Goal: Navigation & Orientation: Understand site structure

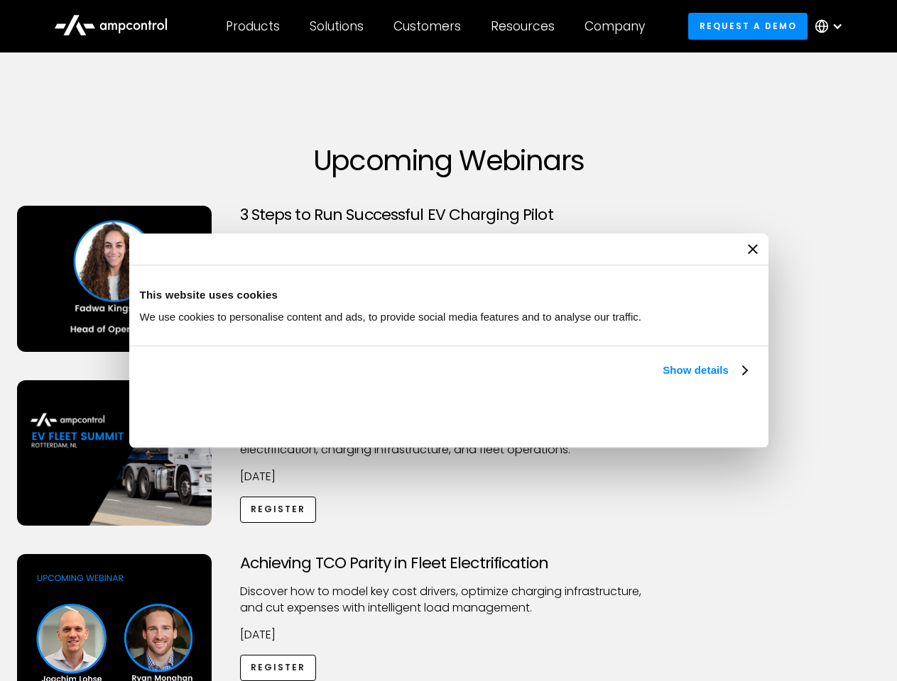
click at [662, 379] on link "Show details" at bounding box center [704, 370] width 84 height 17
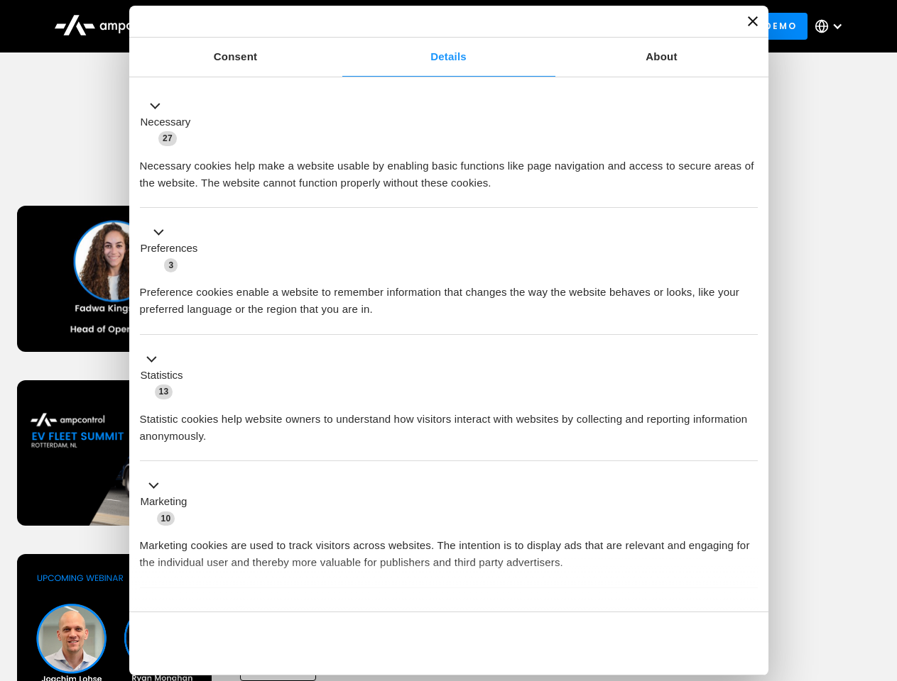
click at [748, 192] on div "Necessary cookies help make a website usable by enabling basic functions like p…" at bounding box center [449, 169] width 618 height 45
click at [881, 572] on div "Achieving TCO Parity in Fleet Electrification Discover how to model key cost dr…" at bounding box center [449, 665] width 892 height 223
click at [437, 26] on div "Customers" at bounding box center [426, 26] width 67 height 16
click at [252, 26] on div "Products" at bounding box center [253, 26] width 54 height 16
click at [337, 26] on div "Solutions" at bounding box center [336, 26] width 54 height 16
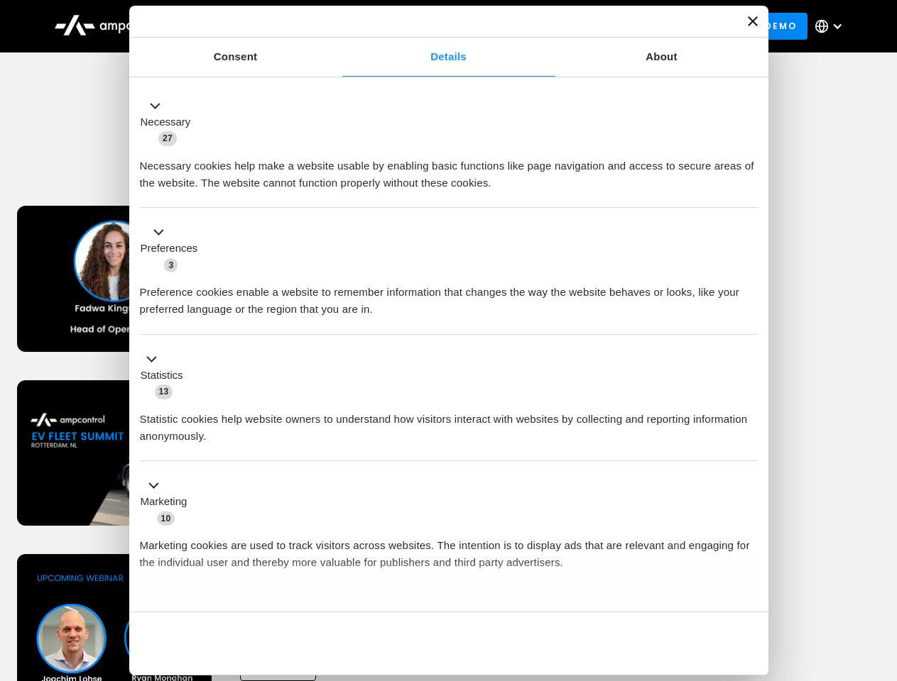
click at [429, 26] on div "Customers" at bounding box center [426, 26] width 67 height 16
click at [525, 26] on div "Resources" at bounding box center [523, 26] width 64 height 16
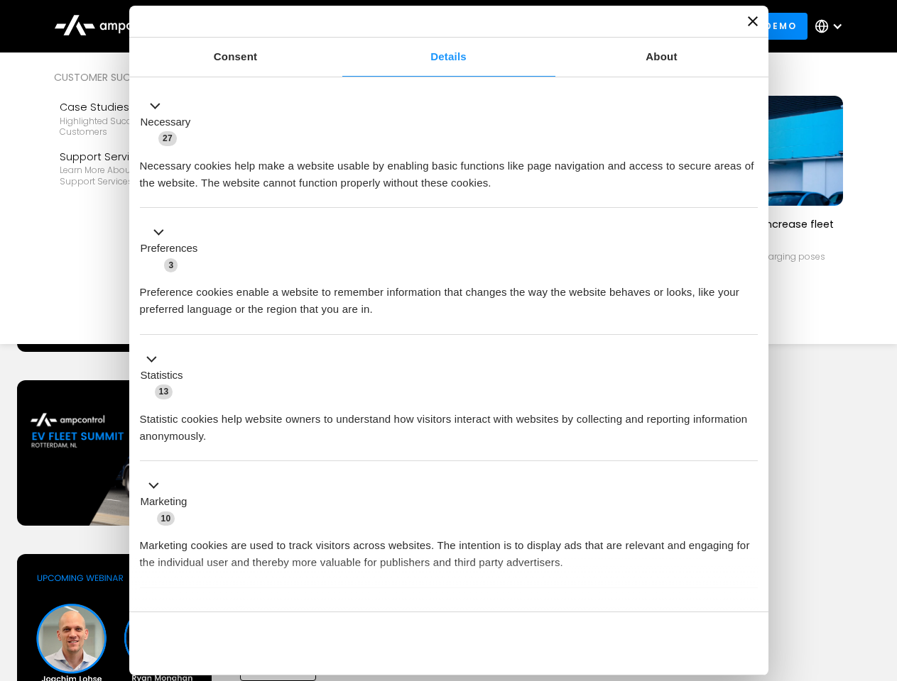
click at [619, 26] on div "Company" at bounding box center [614, 26] width 60 height 16
click at [832, 26] on div at bounding box center [836, 26] width 11 height 11
